Goal: Task Accomplishment & Management: Complete application form

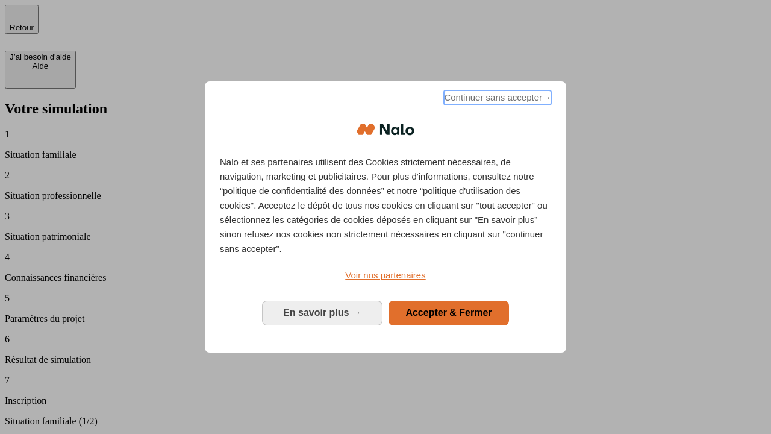
click at [497, 99] on span "Continuer sans accepter →" at bounding box center [497, 97] width 107 height 14
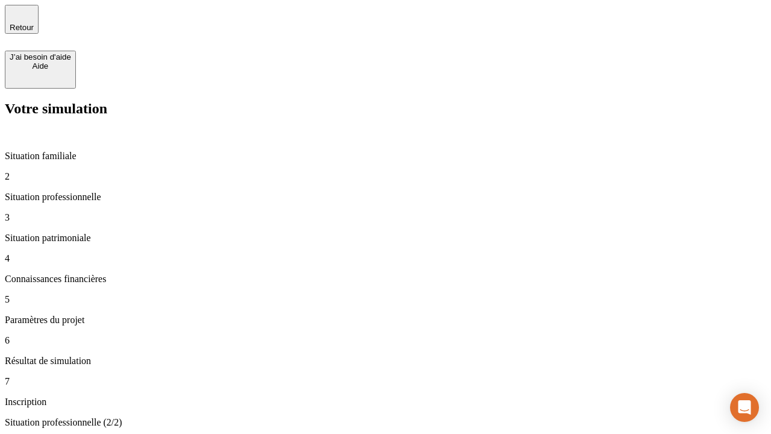
type input "30 000"
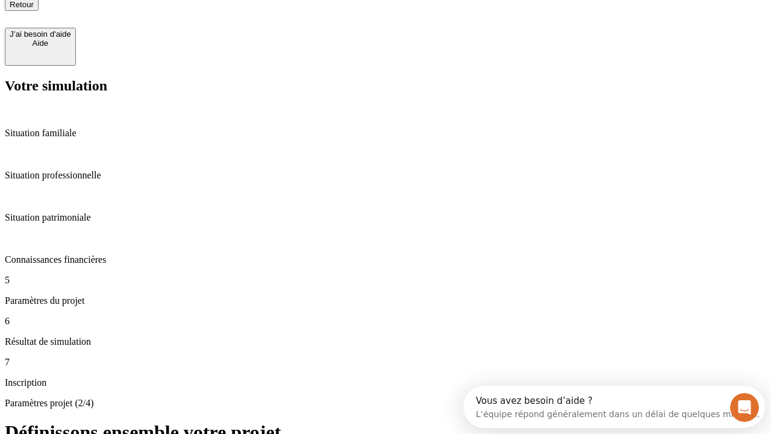
type input "25"
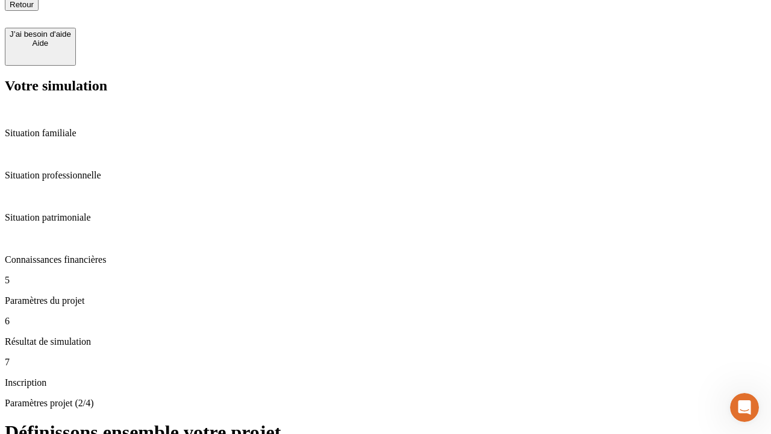
type input "64"
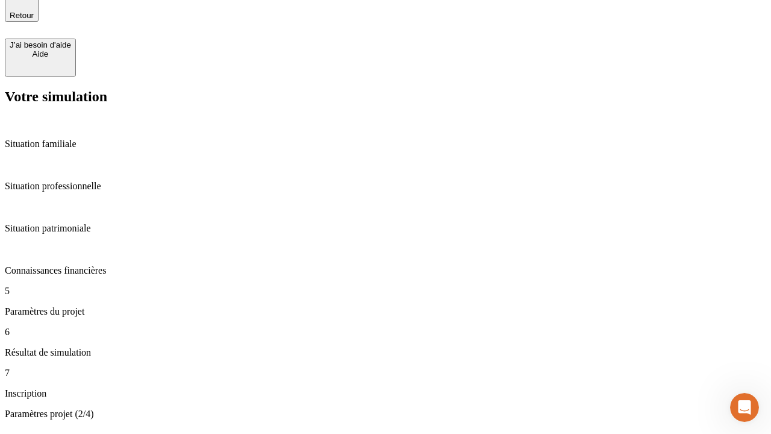
type input "1 000"
type input "640"
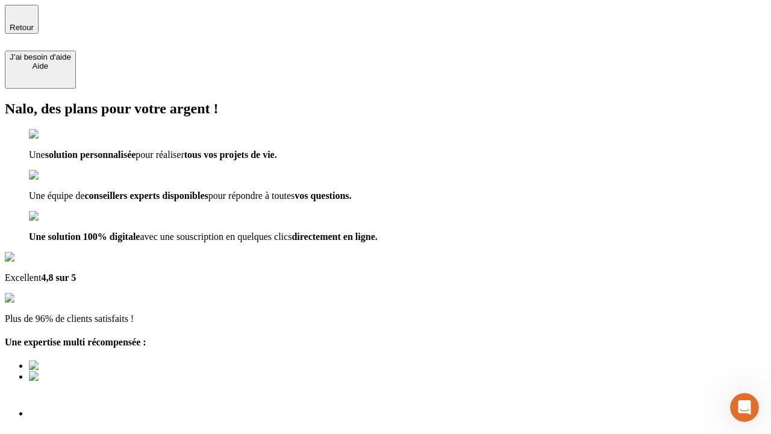
type input "[EMAIL_ADDRESS][PERSON_NAME][DOMAIN_NAME]"
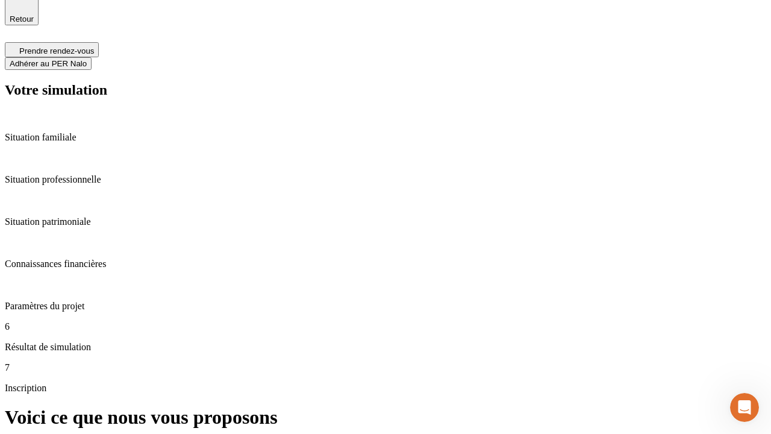
click at [87, 59] on span "Adhérer au PER Nalo" at bounding box center [48, 63] width 77 height 9
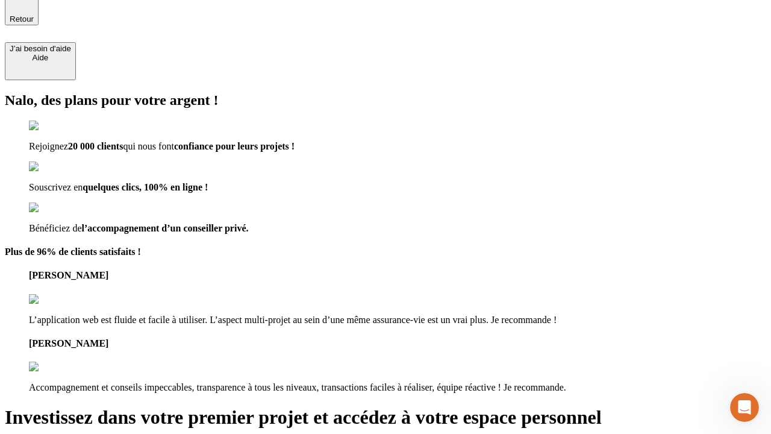
scroll to position [7, 0]
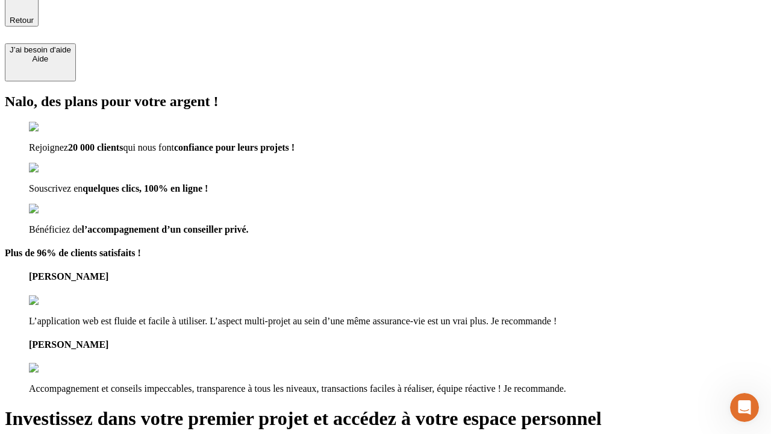
type input "[PERSON_NAME][EMAIL_ADDRESS][DOMAIN_NAME]"
